Goal: Task Accomplishment & Management: Manage account settings

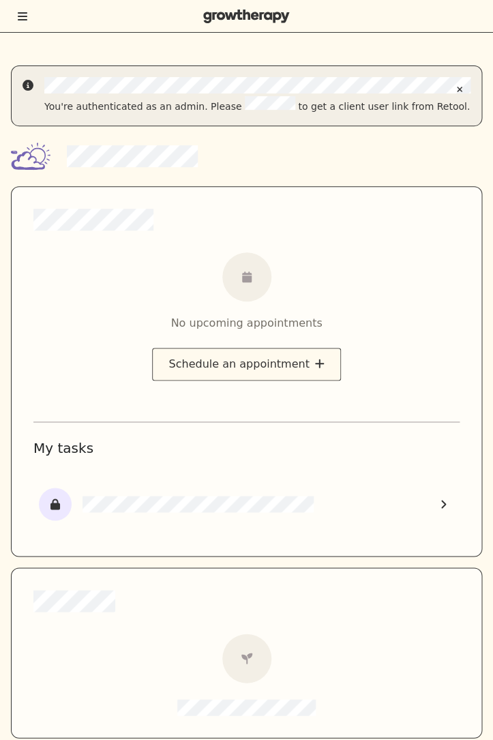
click at [25, 14] on icon "Toggle menu" at bounding box center [23, 16] width 10 height 11
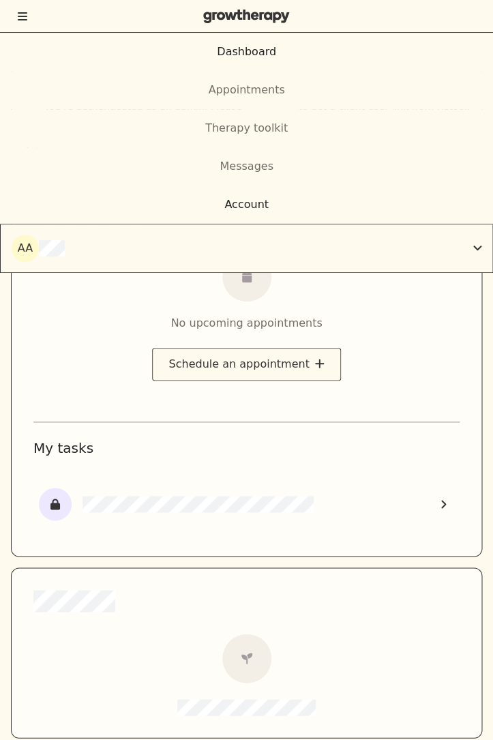
click at [194, 203] on div "Account" at bounding box center [246, 204] width 493 height 16
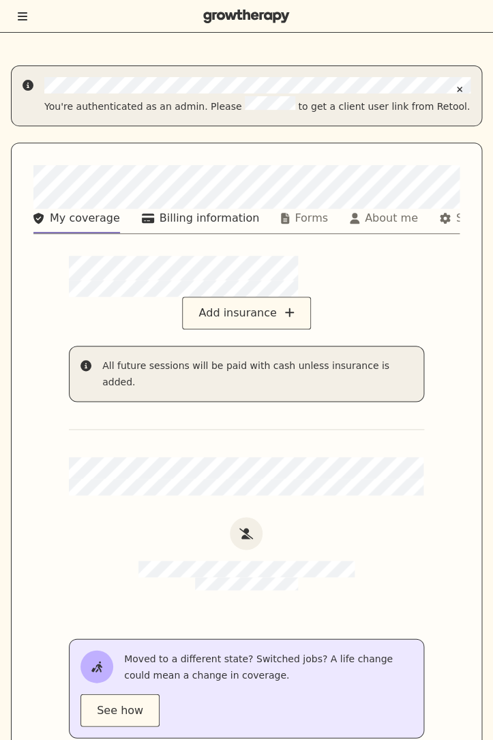
click at [171, 215] on div "Billing information" at bounding box center [210, 218] width 100 height 16
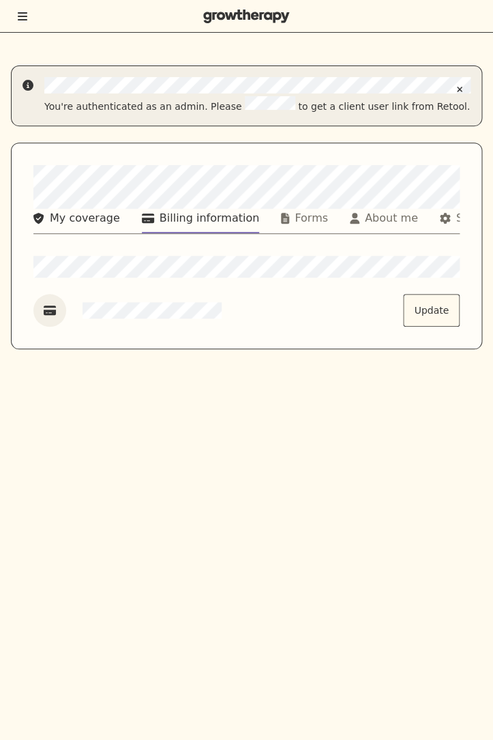
click at [67, 209] on button "My coverage" at bounding box center [76, 221] width 87 height 25
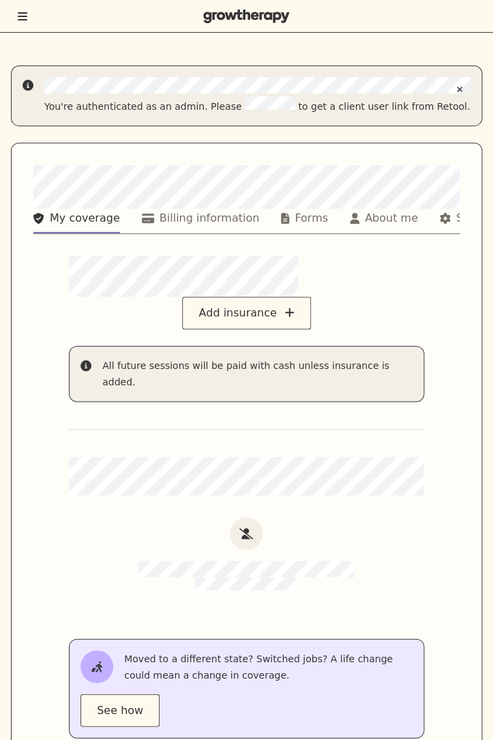
click at [26, 27] on div at bounding box center [246, 16] width 493 height 33
click at [24, 22] on button "Toggle menu" at bounding box center [22, 17] width 12 height 14
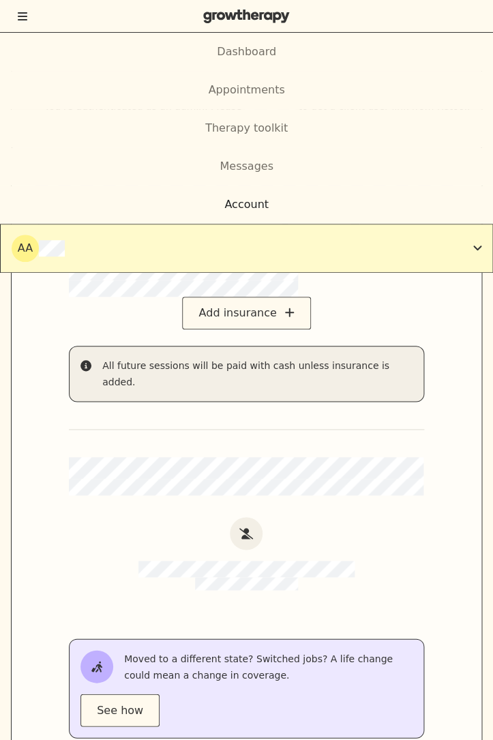
click at [225, 241] on div "aa" at bounding box center [242, 247] width 461 height 27
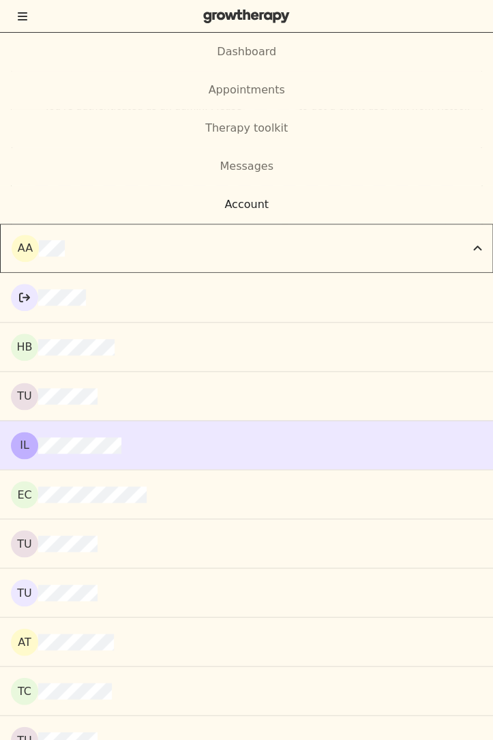
click at [266, 447] on div "IL" at bounding box center [246, 444] width 471 height 27
